Goal: Find specific page/section: Find specific page/section

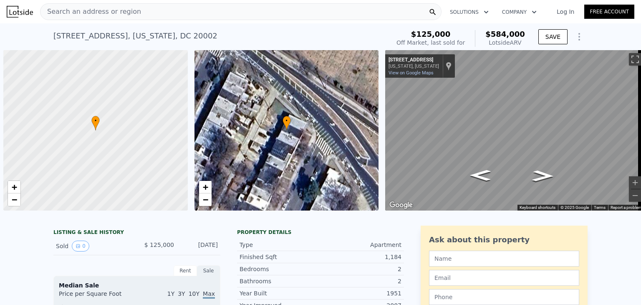
scroll to position [0, 3]
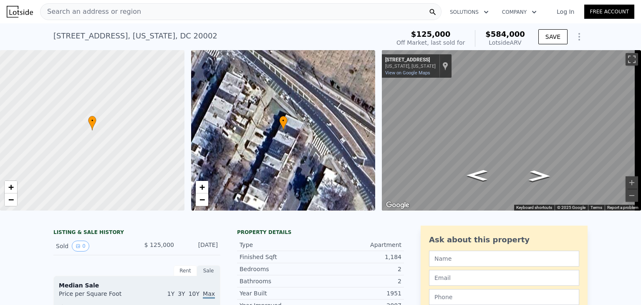
click at [100, 7] on span "Search an address or region" at bounding box center [90, 12] width 101 height 10
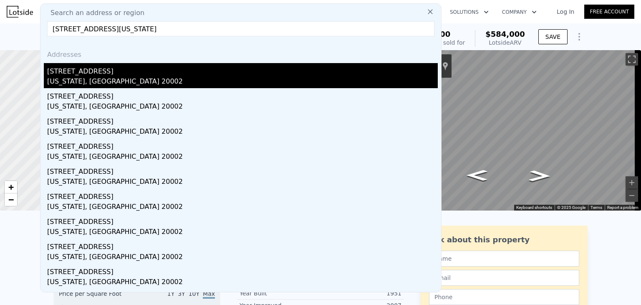
type input "[STREET_ADDRESS][US_STATE]"
click at [92, 73] on div "[STREET_ADDRESS]" at bounding box center [242, 69] width 391 height 13
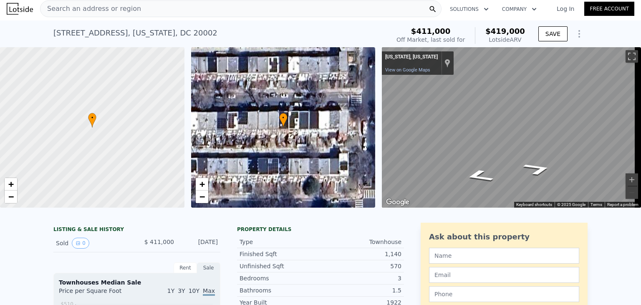
scroll to position [3, 0]
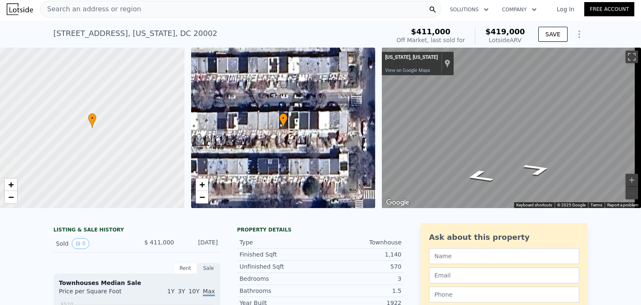
click at [119, 11] on span "Search an address or region" at bounding box center [90, 9] width 101 height 10
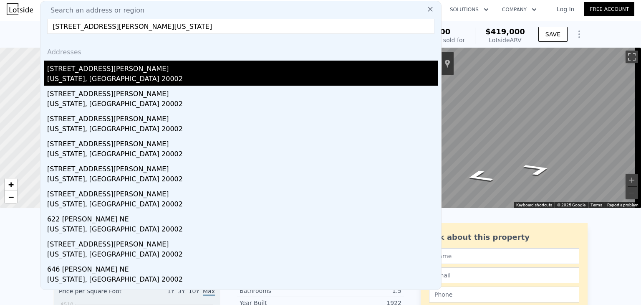
type input "[STREET_ADDRESS][PERSON_NAME][US_STATE]"
click at [119, 74] on div "[US_STATE], [GEOGRAPHIC_DATA] 20002" at bounding box center [242, 80] width 391 height 12
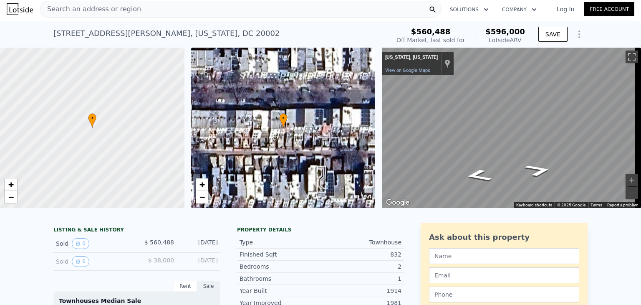
click at [119, 74] on div at bounding box center [92, 128] width 221 height 192
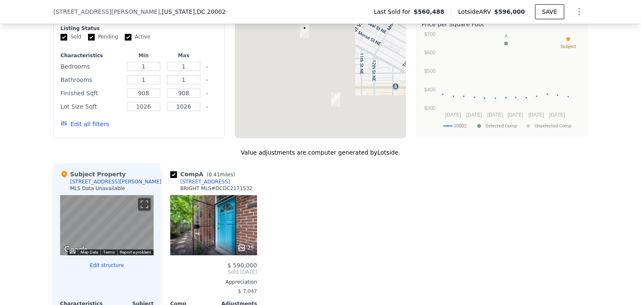
scroll to position [719, 0]
